Goal: Information Seeking & Learning: Learn about a topic

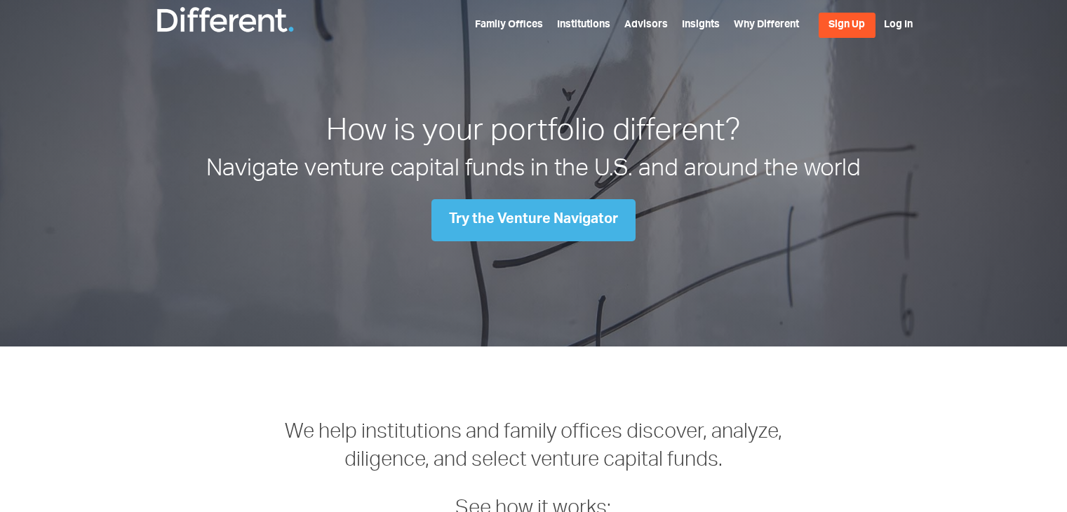
click at [705, 20] on link "Insights" at bounding box center [701, 25] width 38 height 10
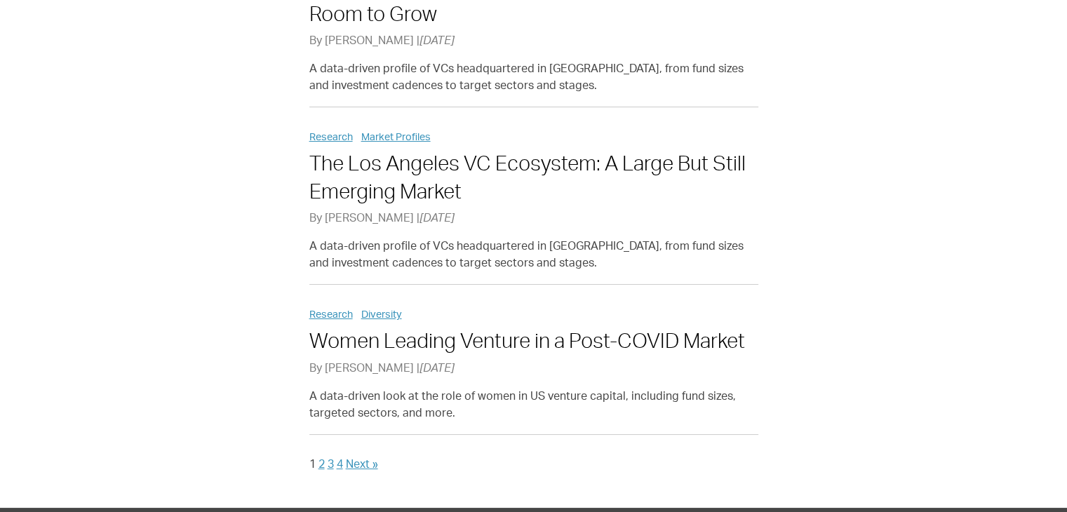
scroll to position [1493, 0]
click at [340, 460] on link "4" at bounding box center [340, 465] width 6 height 11
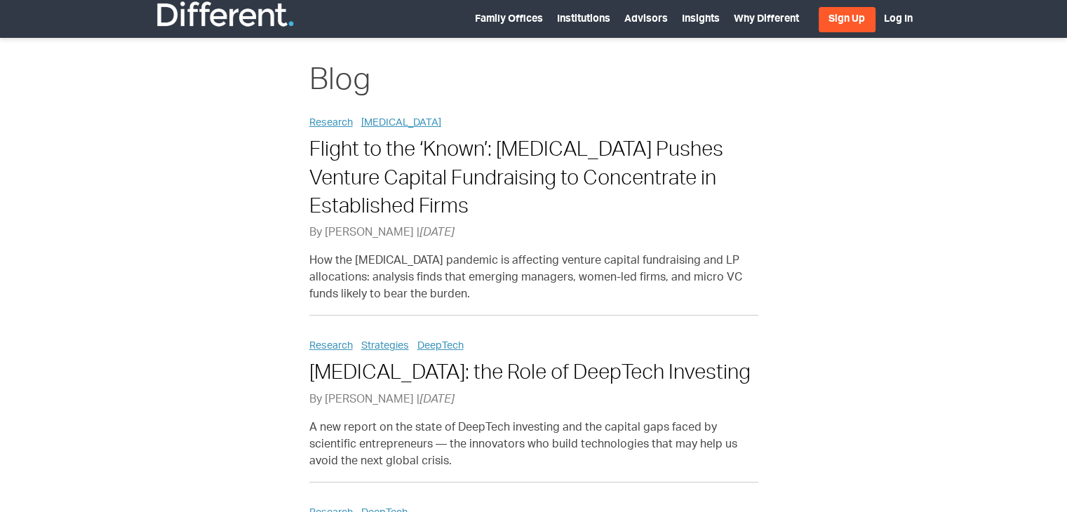
scroll to position [2, 0]
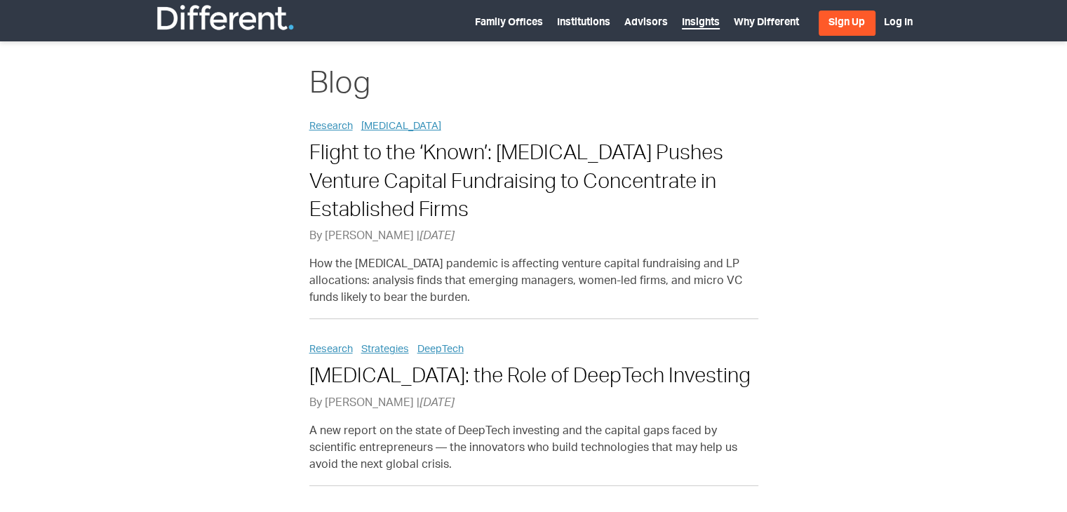
click at [695, 18] on link "Insights" at bounding box center [701, 23] width 38 height 11
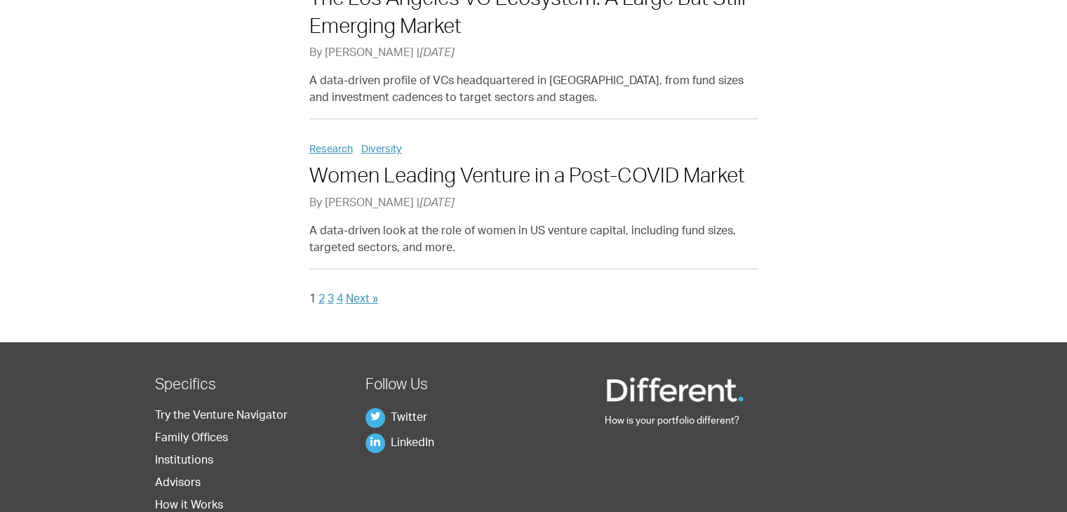
scroll to position [1663, 0]
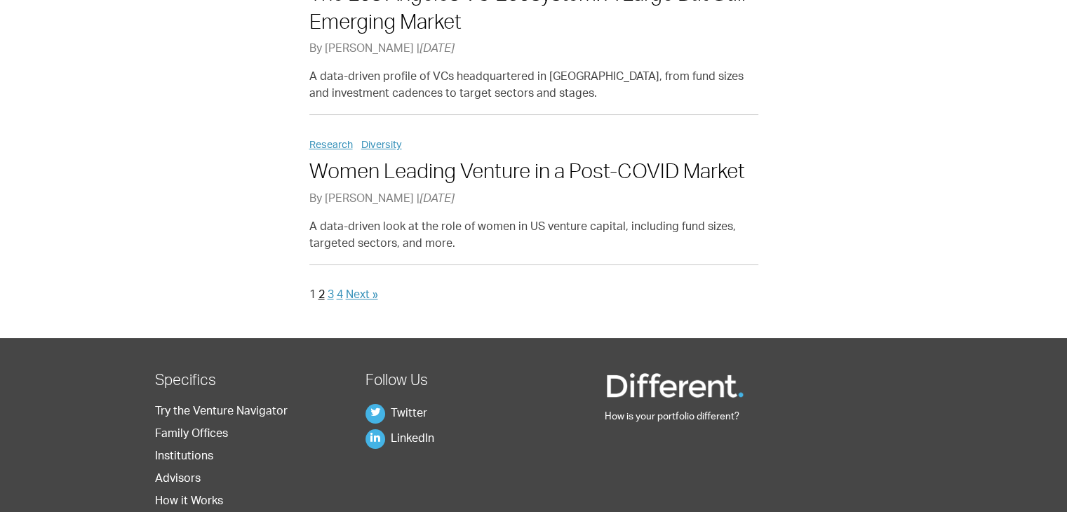
click at [321, 290] on link "2" at bounding box center [321, 295] width 6 height 11
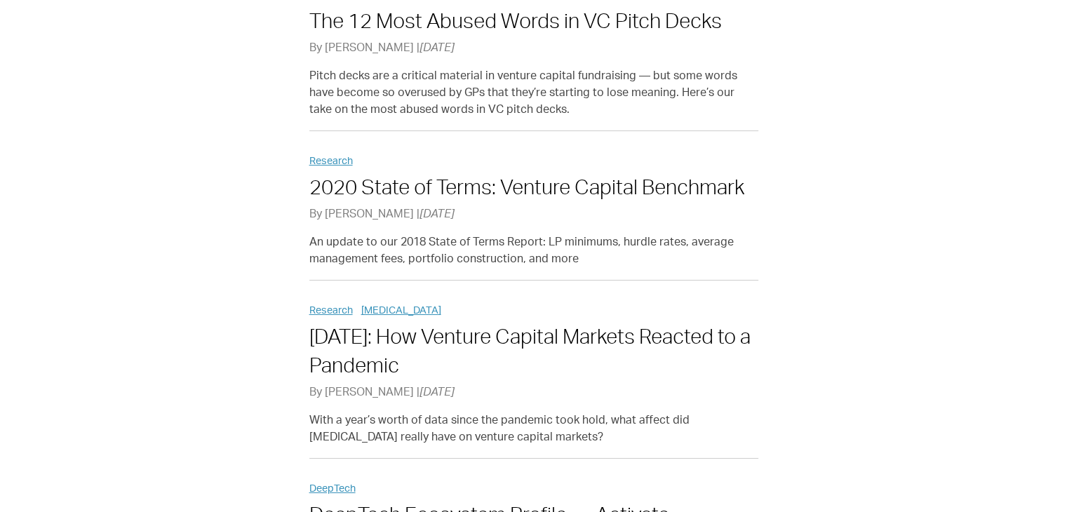
scroll to position [294, 0]
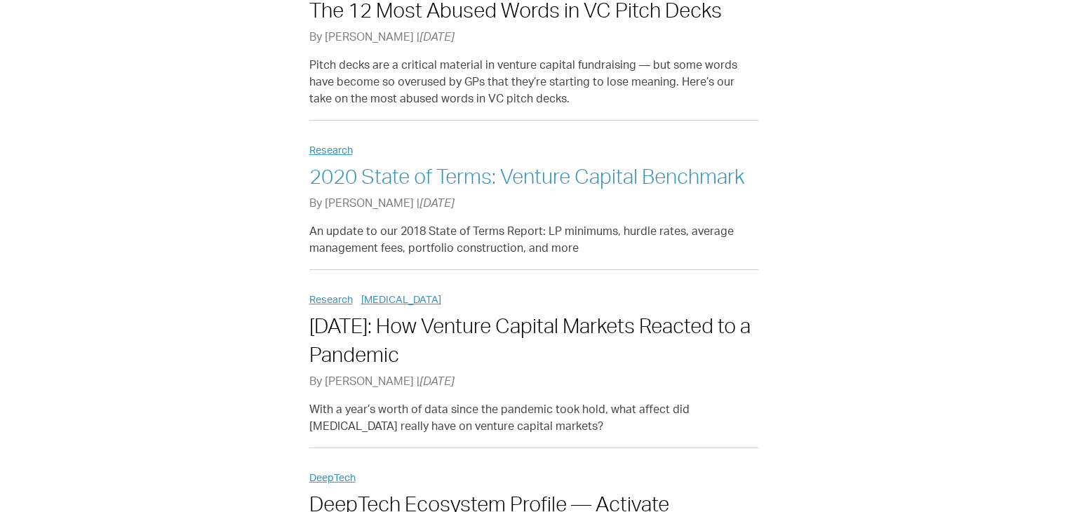
click at [462, 169] on link "2020 State of Terms: Venture Capital Benchmark" at bounding box center [526, 179] width 435 height 20
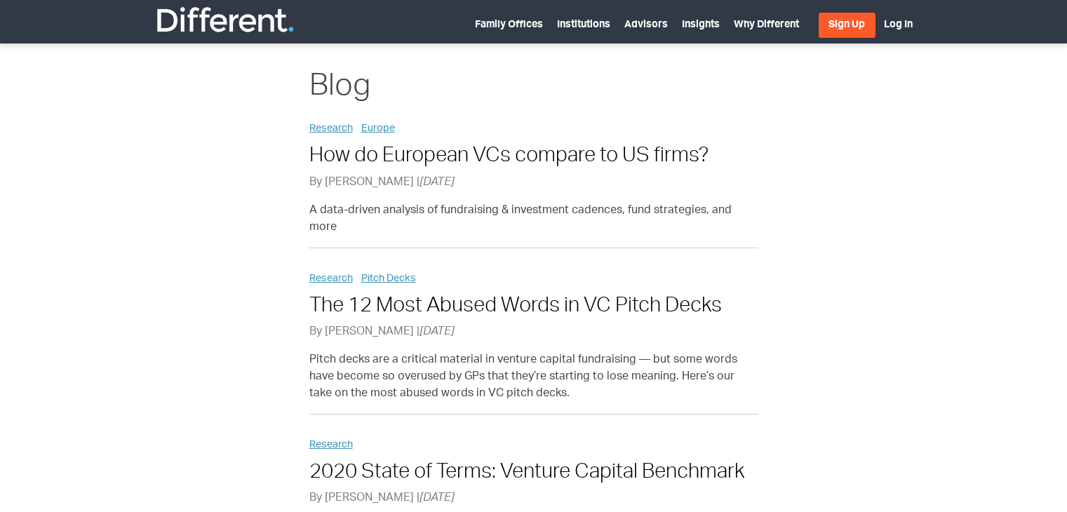
scroll to position [294, 0]
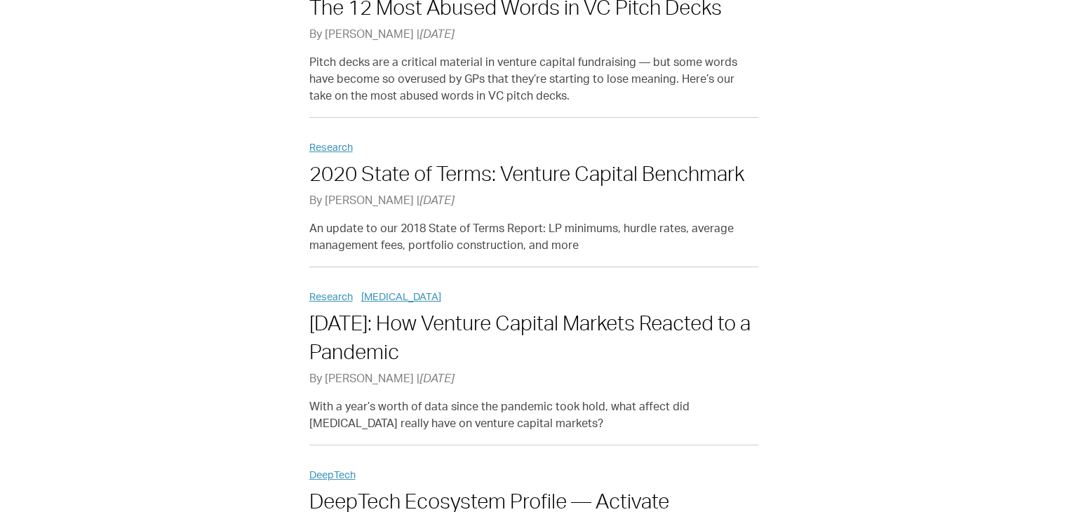
scroll to position [294, 0]
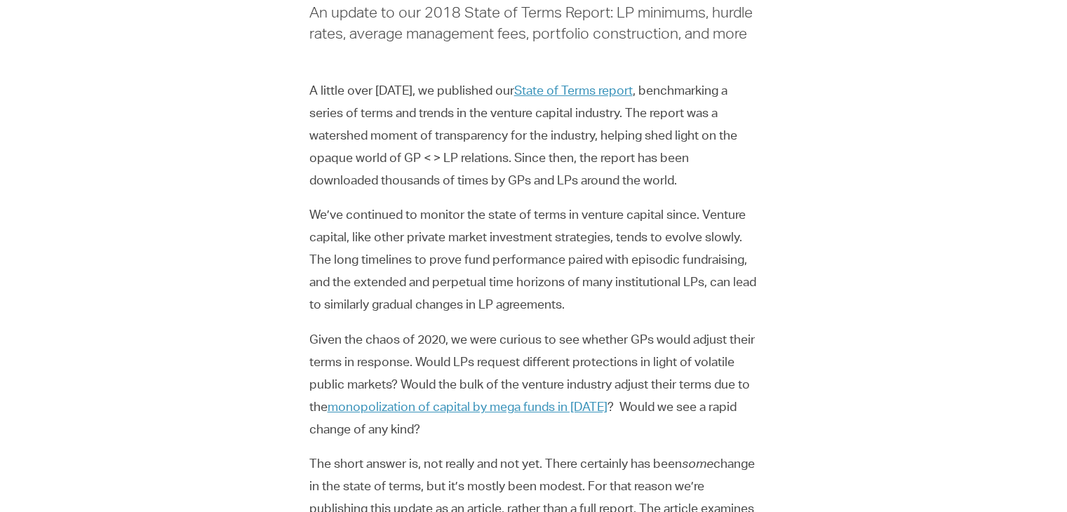
scroll to position [246, 0]
